Goal: Task Accomplishment & Management: Manage account settings

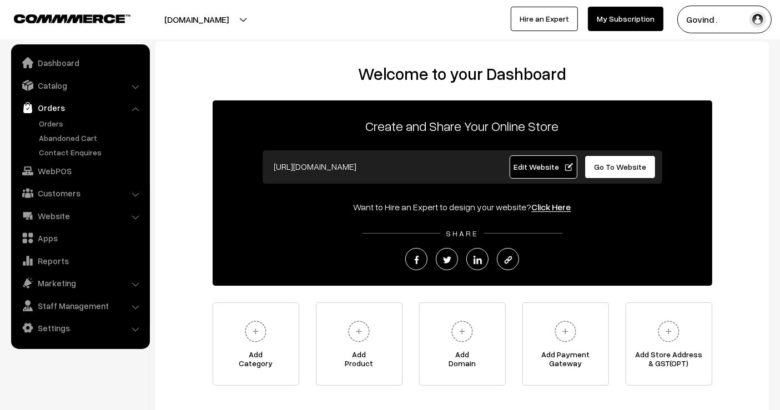
click at [54, 124] on link "Orders" at bounding box center [91, 124] width 110 height 12
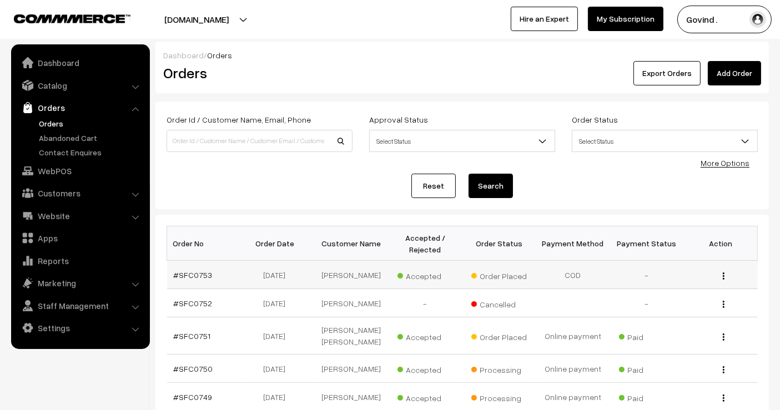
click at [724, 275] on img "button" at bounding box center [724, 276] width 2 height 7
click at [690, 288] on link "View" at bounding box center [674, 292] width 94 height 24
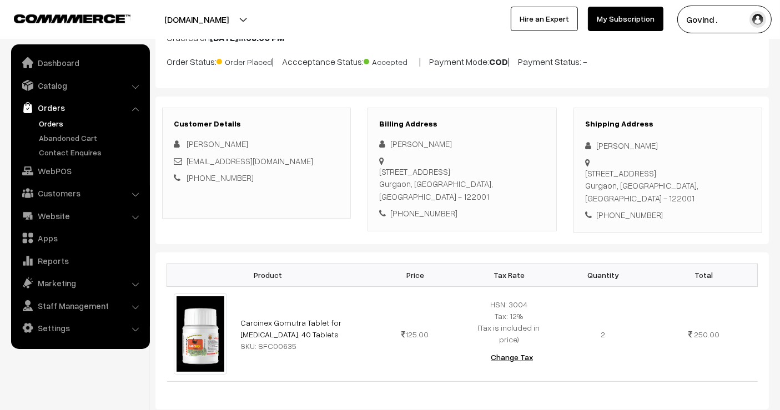
scroll to position [83, 0]
click at [629, 209] on div "+91 7506937665" at bounding box center [667, 215] width 165 height 13
copy div "7506937665"
click at [617, 144] on div "Sumit Kumar" at bounding box center [667, 145] width 165 height 13
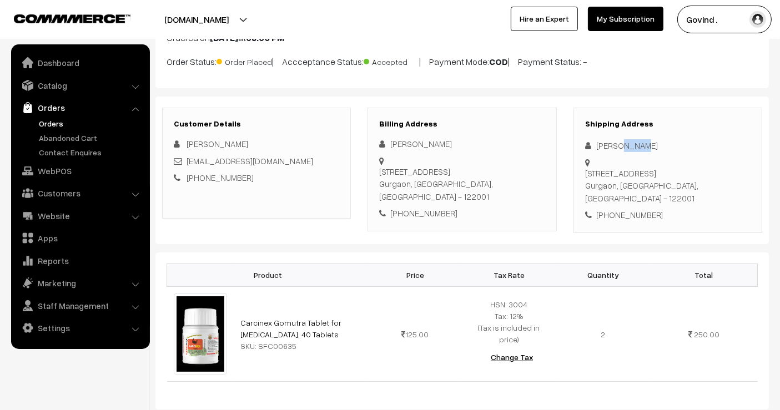
click at [617, 144] on div "Sumit Kumar" at bounding box center [667, 145] width 165 height 13
copy div "Sumit Kumar"
drag, startPoint x: 626, startPoint y: 175, endPoint x: 589, endPoint y: 165, distance: 38.4
click at [589, 157] on div "House no 1641, 4th Floor, Sector 4 Gurgaon, Haryana, India - 122001" at bounding box center [667, 157] width 165 height 0
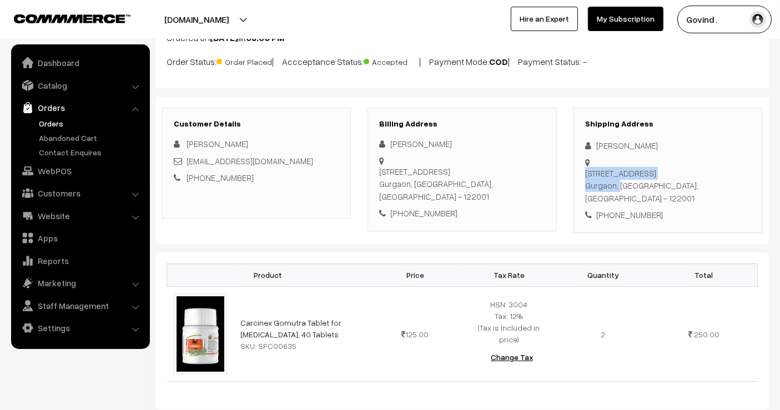
copy div "House no 1641, 4th Floor, Sector 4 Gurgaon"
click at [694, 174] on div "House no 1641, 4th Floor, Sector 4 Gurgaon, Haryana, India - 122001" at bounding box center [667, 186] width 165 height 38
copy div "122001"
drag, startPoint x: 279, startPoint y: 317, endPoint x: 242, endPoint y: 308, distance: 38.2
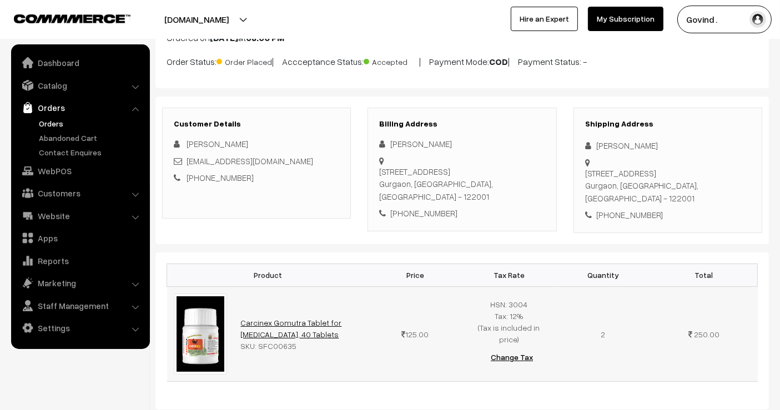
click at [242, 308] on td "Carcinex Gomutra Tablet for Cancer, 40 Tablets SKU: SFC00635" at bounding box center [301, 334] width 134 height 95
click at [322, 319] on td "Carcinex Gomutra Tablet for Cancer, 40 Tablets SKU: SFC00635" at bounding box center [301, 334] width 134 height 95
drag, startPoint x: 307, startPoint y: 318, endPoint x: 239, endPoint y: 305, distance: 68.4
click at [239, 305] on td "Carcinex Gomutra Tablet for Cancer, 40 Tablets SKU: SFC00635" at bounding box center [301, 334] width 134 height 95
copy link "Carcinex Gomutra Tablet for Cancer, 40 Tablets"
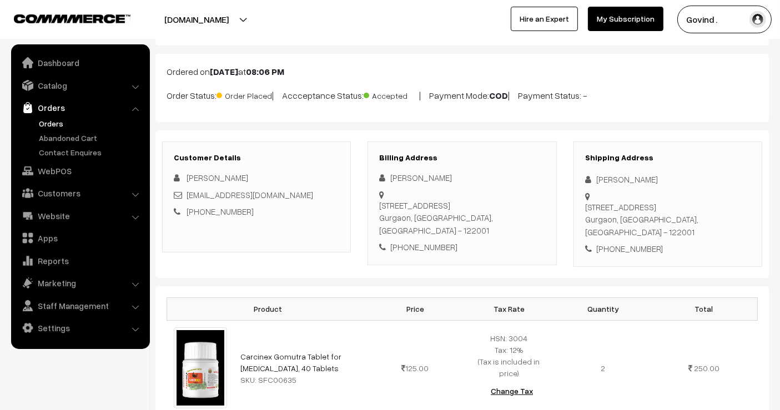
scroll to position [0, 0]
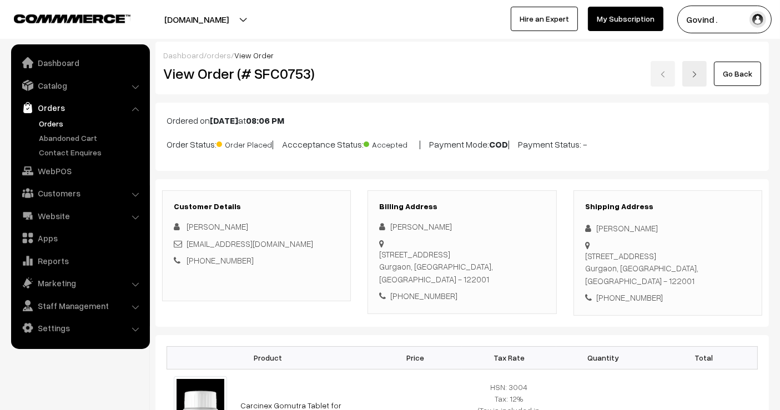
click at [752, 68] on link "Go Back" at bounding box center [737, 74] width 47 height 24
